Goal: Check status: Check status

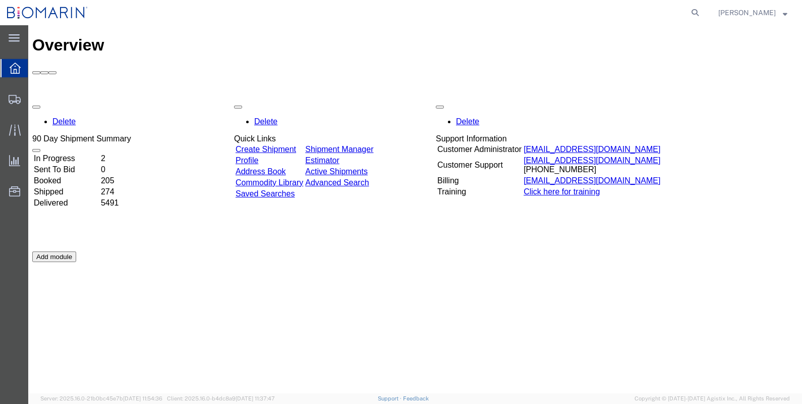
click at [702, 8] on icon at bounding box center [695, 13] width 14 height 14
paste input "S02163437"
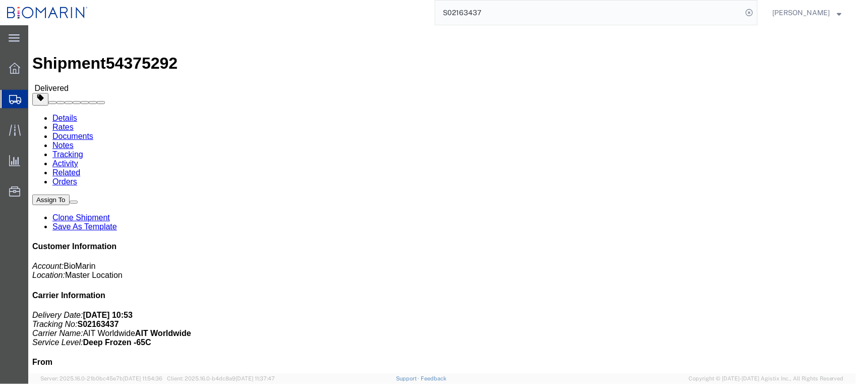
click link "Tracking"
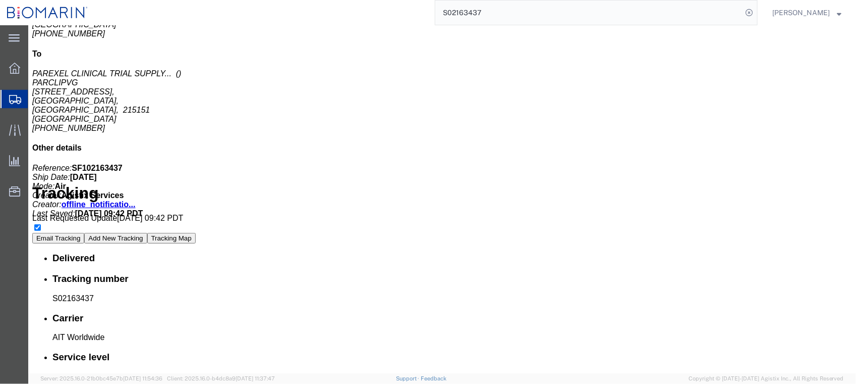
scroll to position [252, 0]
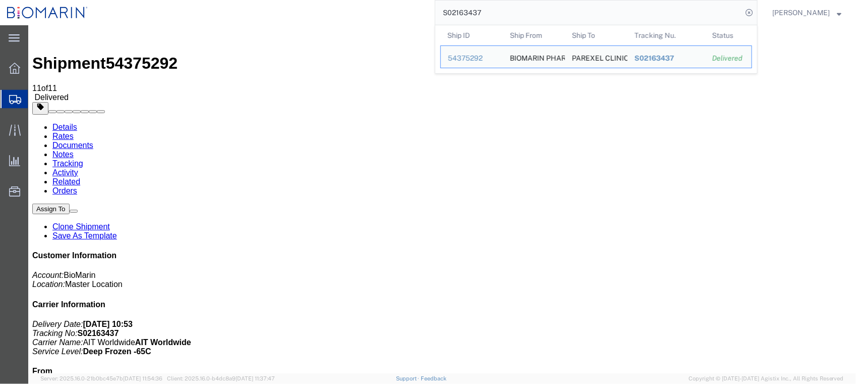
drag, startPoint x: 531, startPoint y: 14, endPoint x: 437, endPoint y: 14, distance: 94.4
click at [437, 14] on div "S02163437 Ship ID Ship From Ship To Tracking Nu. Status Ship ID 54375292 Ship F…" at bounding box center [426, 12] width 663 height 25
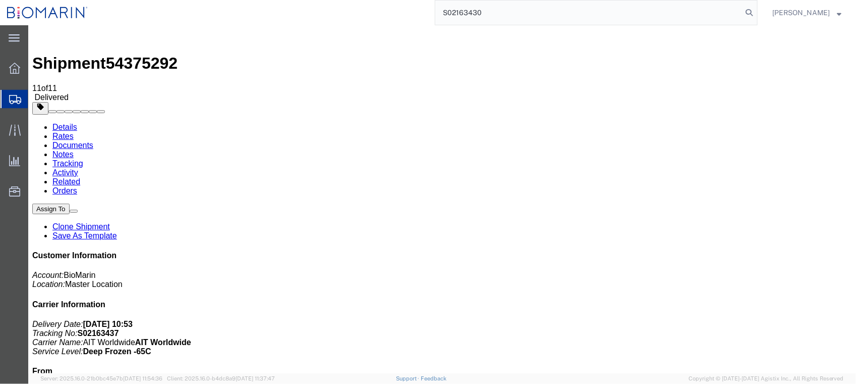
type input "S02163430"
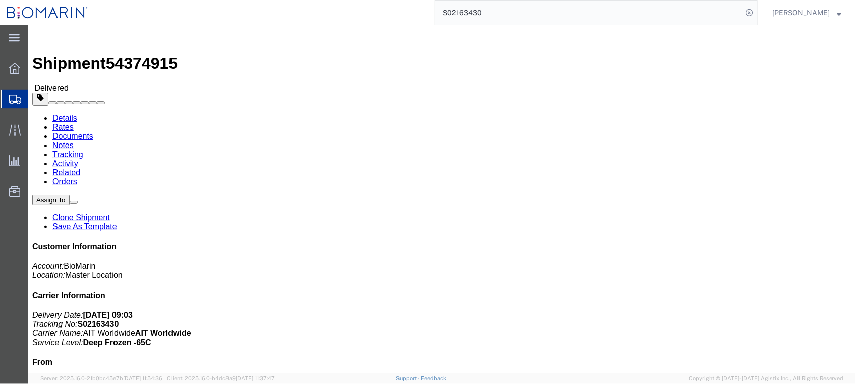
click link "Documents"
